Goal: Information Seeking & Learning: Learn about a topic

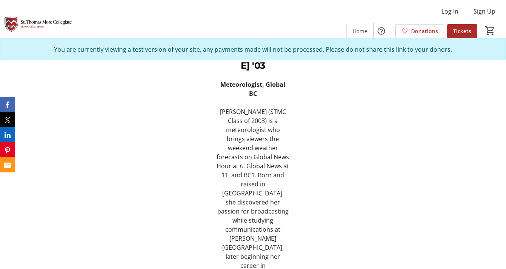
scroll to position [552, 0]
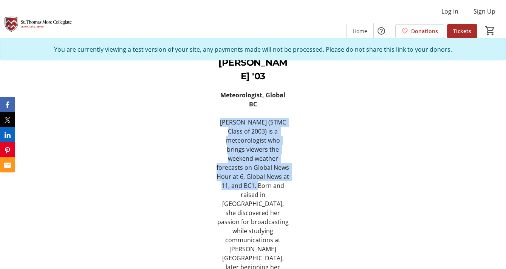
drag, startPoint x: 222, startPoint y: 111, endPoint x: 233, endPoint y: 179, distance: 68.0
click at [233, 179] on p "[PERSON_NAME] (STMC Class of 2003) is a meteorologist who brings viewers the we…" at bounding box center [252, 267] width 73 height 299
copy p "[PERSON_NAME] (STMC Class of 2003) is a meteorologist who brings viewers the we…"
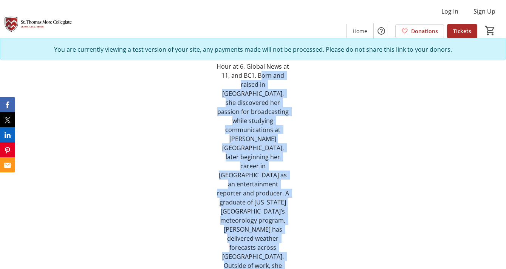
scroll to position [694, 0]
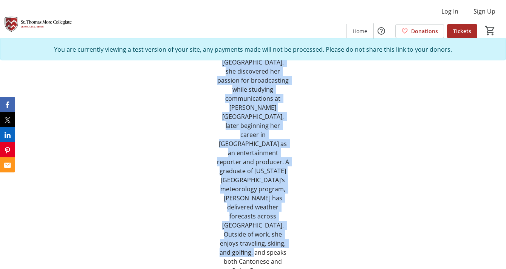
drag, startPoint x: 235, startPoint y: 147, endPoint x: 279, endPoint y: 219, distance: 84.0
click at [279, 219] on p "[PERSON_NAME] (STMC Class of 2003) is a meteorologist who brings viewers the we…" at bounding box center [252, 125] width 73 height 299
copy p "Born and raised in [GEOGRAPHIC_DATA], she discovered her passion for broadcasti…"
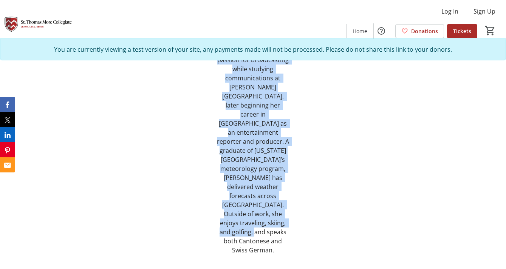
click at [273, 145] on p "[PERSON_NAME] (STMC Class of 2003) is a meteorologist who brings viewers the we…" at bounding box center [252, 105] width 73 height 299
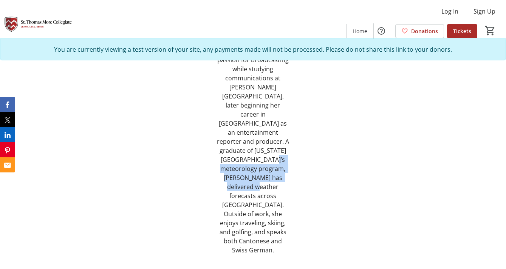
drag, startPoint x: 251, startPoint y: 133, endPoint x: 297, endPoint y: 151, distance: 49.6
click at [297, 151] on div "[PERSON_NAME] '03 Meteorologist, Global BC [PERSON_NAME] (STMC Class of 2003) i…" at bounding box center [253, 48] width 328 height 466
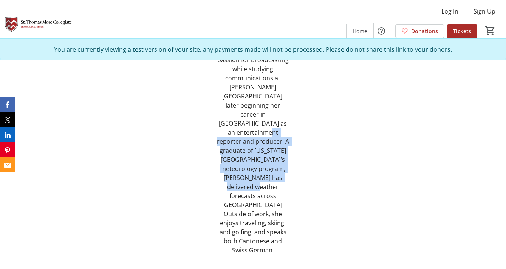
drag, startPoint x: 293, startPoint y: 151, endPoint x: 258, endPoint y: 106, distance: 56.7
click at [258, 106] on div "[PERSON_NAME] '03 Meteorologist, Global BC [PERSON_NAME] (STMC Class of 2003) i…" at bounding box center [253, 38] width 82 height 447
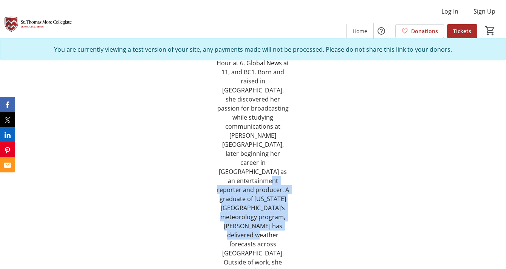
scroll to position [672, 0]
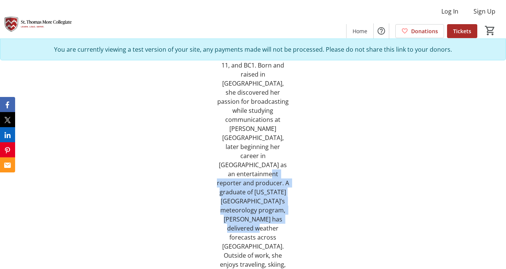
click at [271, 145] on p "[PERSON_NAME] (STMC Class of 2003) is a meteorologist who brings viewers the we…" at bounding box center [252, 146] width 73 height 299
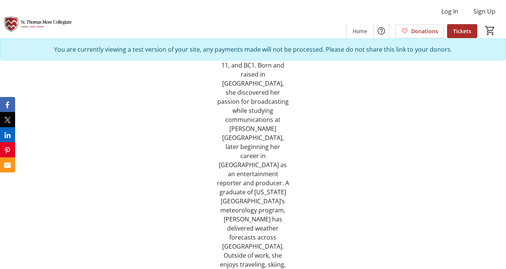
click at [273, 128] on p "[PERSON_NAME] (STMC Class of 2003) is a meteorologist who brings viewers the we…" at bounding box center [252, 146] width 73 height 299
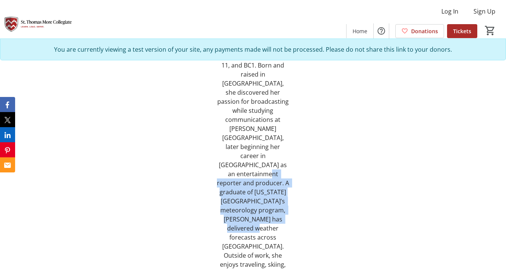
drag, startPoint x: 258, startPoint y: 148, endPoint x: 291, endPoint y: 192, distance: 55.6
click at [291, 192] on div "[PERSON_NAME] '03 Meteorologist, Global BC [PERSON_NAME] (STMC Class of 2003) i…" at bounding box center [253, 80] width 82 height 447
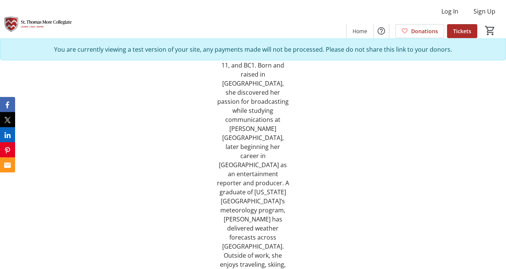
click at [285, 230] on p "[PERSON_NAME] (STMC Class of 2003) is a meteorologist who brings viewers the we…" at bounding box center [252, 146] width 73 height 299
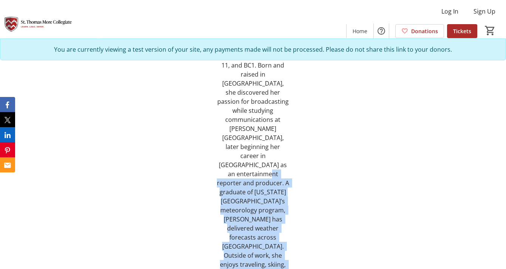
drag, startPoint x: 283, startPoint y: 234, endPoint x: 259, endPoint y: 150, distance: 88.1
click at [259, 150] on p "[PERSON_NAME] (STMC Class of 2003) is a meteorologist who brings viewers the we…" at bounding box center [252, 146] width 73 height 299
copy p "A graduate of [US_STATE][GEOGRAPHIC_DATA]’s meteorology program, [PERSON_NAME] …"
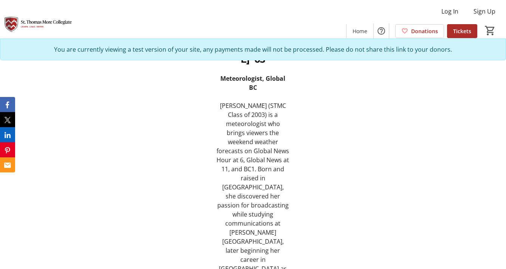
scroll to position [568, 0]
